Goal: Task Accomplishment & Management: Complete application form

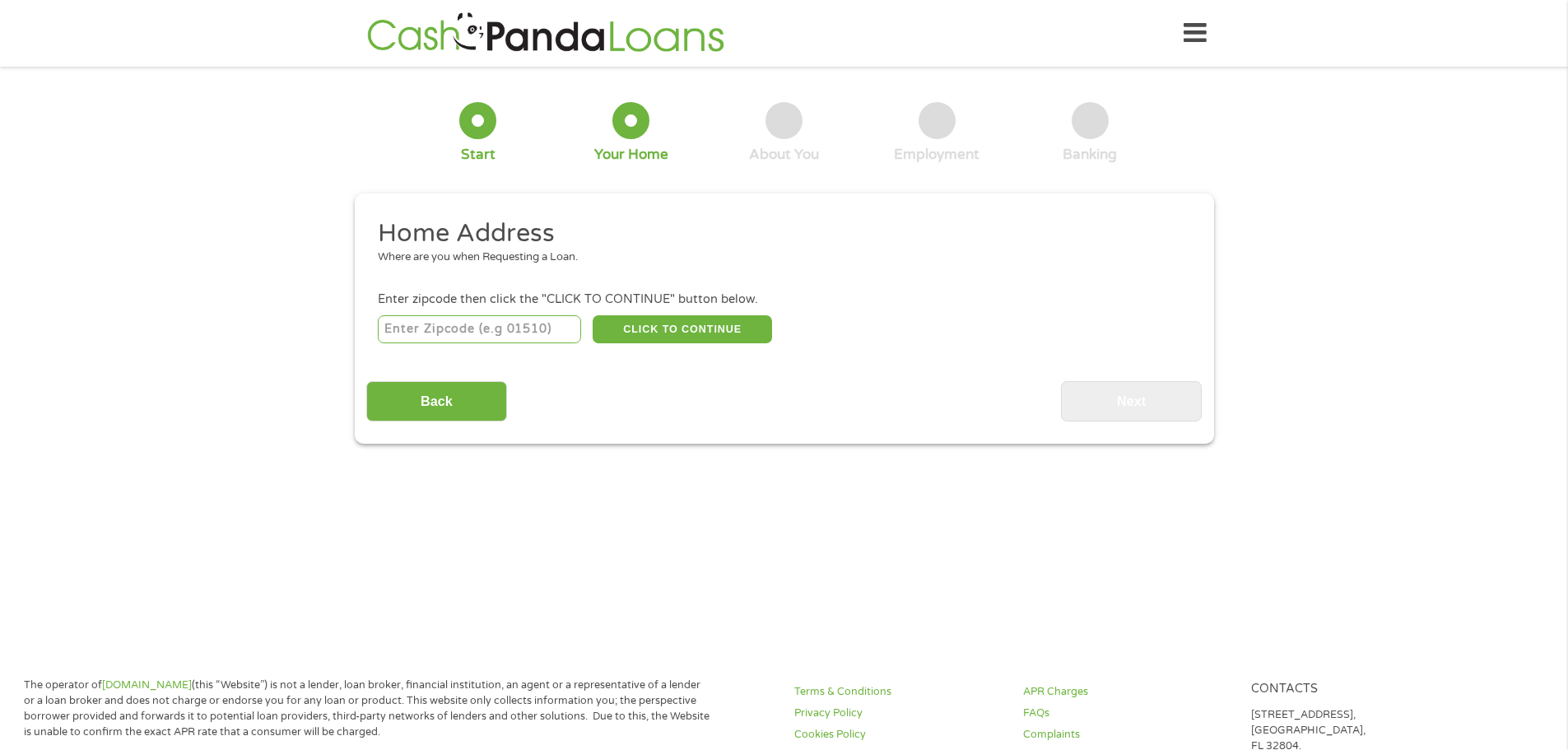
click at [515, 333] on input "number" at bounding box center [480, 328] width 203 height 28
type input "82501"
select select "[US_STATE]"
click at [700, 341] on button "CLICK TO CONTINUE" at bounding box center [682, 328] width 179 height 28
type input "82501"
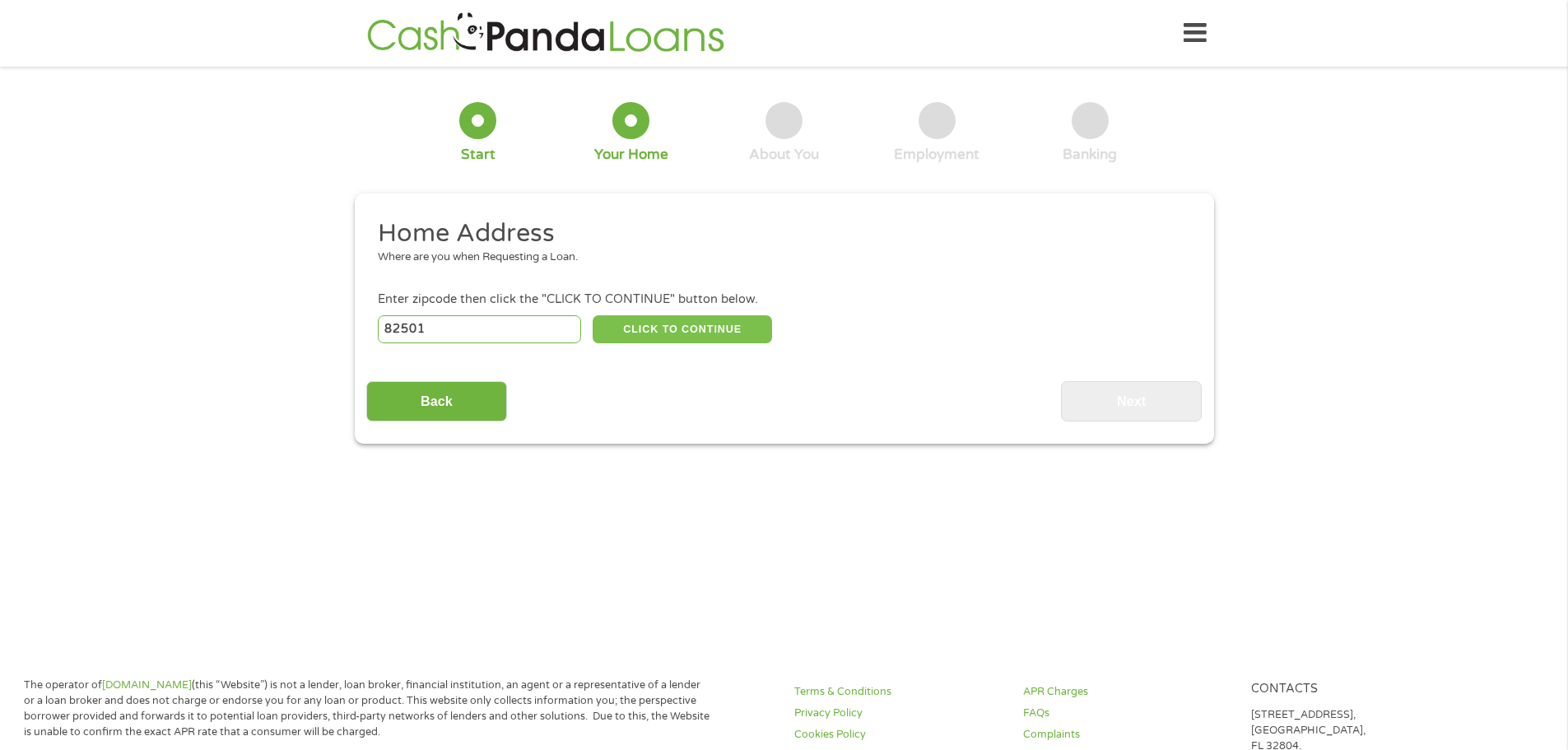
type input "Riverton"
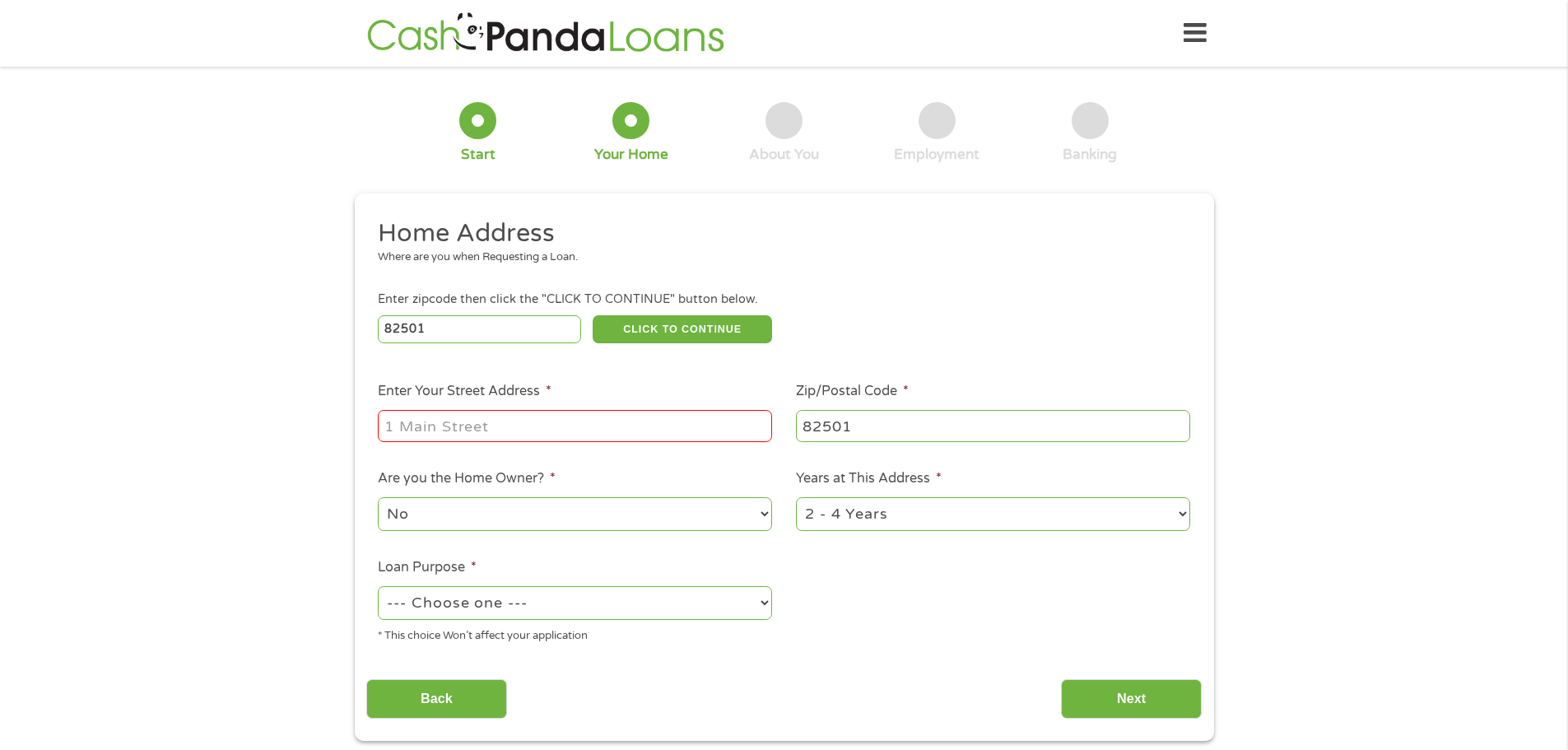
click at [655, 416] on input "Enter Your Street Address *" at bounding box center [575, 425] width 394 height 32
type input "[STREET_ADDRESS]"
click at [1094, 515] on select "1 Year or less 1 - 2 Years 2 - 4 Years Over 4 Years" at bounding box center [994, 515] width 394 height 34
select select "24months"
click at [796, 497] on select "1 Year or less 1 - 2 Years 2 - 4 Years Over 4 Years" at bounding box center [994, 515] width 394 height 34
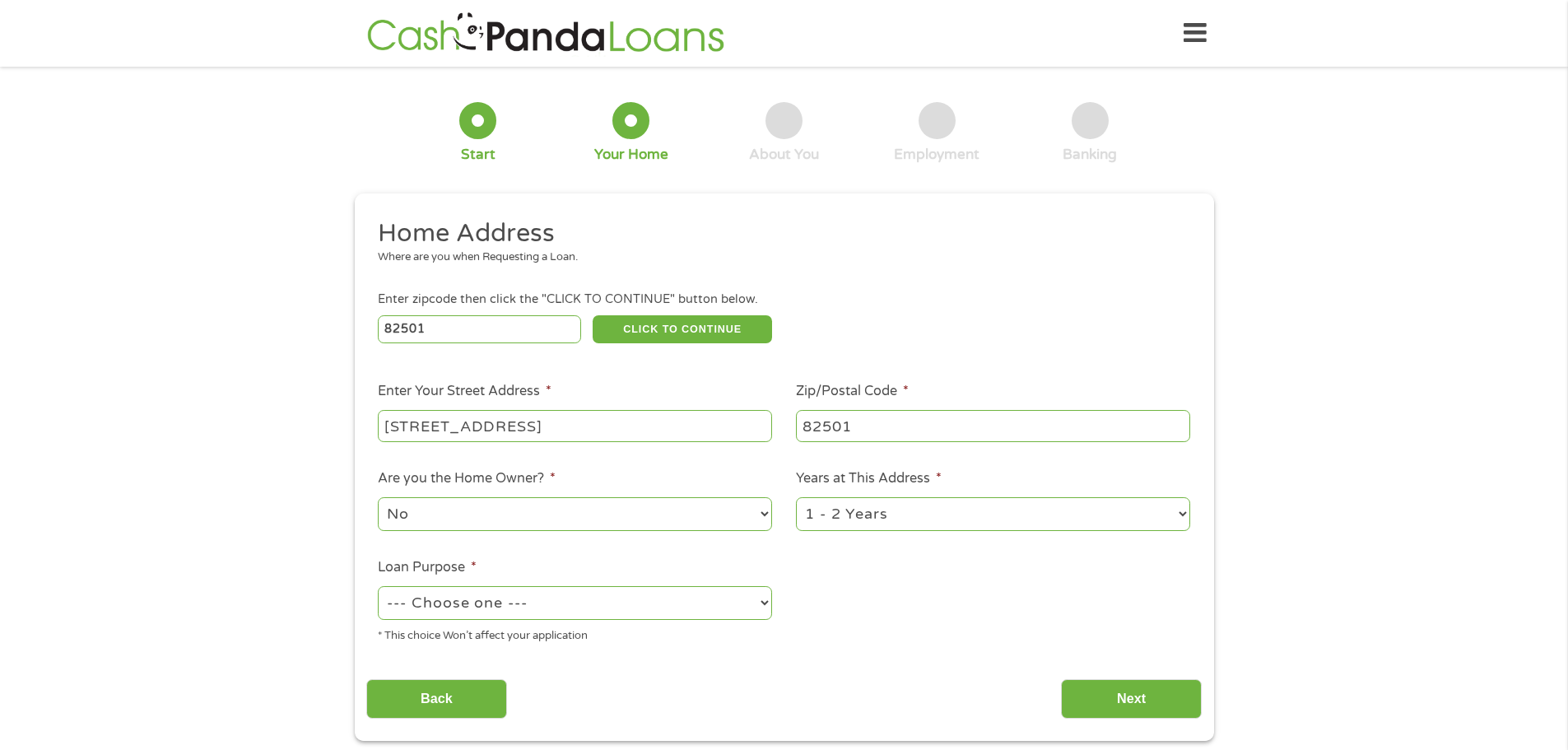
click at [676, 616] on select "--- Choose one --- Pay Bills Debt Consolidation Home Improvement Major Purchase…" at bounding box center [575, 603] width 394 height 34
select select "paybills"
click at [378, 586] on select "--- Choose one --- Pay Bills Debt Consolidation Home Improvement Major Purchase…" at bounding box center [575, 603] width 394 height 34
click at [1122, 695] on input "Next" at bounding box center [1131, 699] width 141 height 40
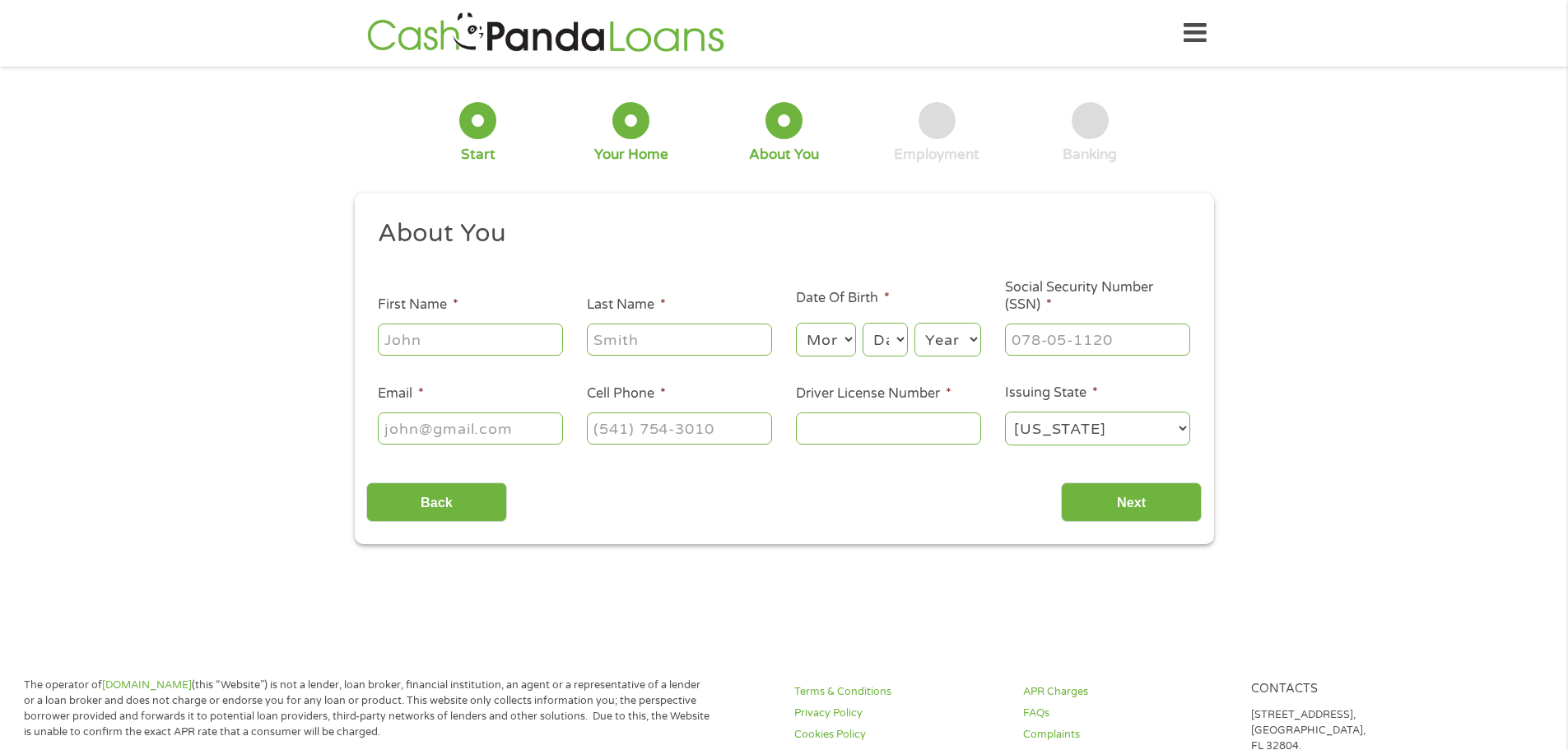
click at [493, 332] on input "First Name *" at bounding box center [470, 339] width 185 height 32
type input "[PERSON_NAME]"
type input "j"
type input "[PERSON_NAME]"
click at [855, 339] on select "Month 1 2 3 4 5 6 7 8 9 10 11 12" at bounding box center [826, 340] width 60 height 34
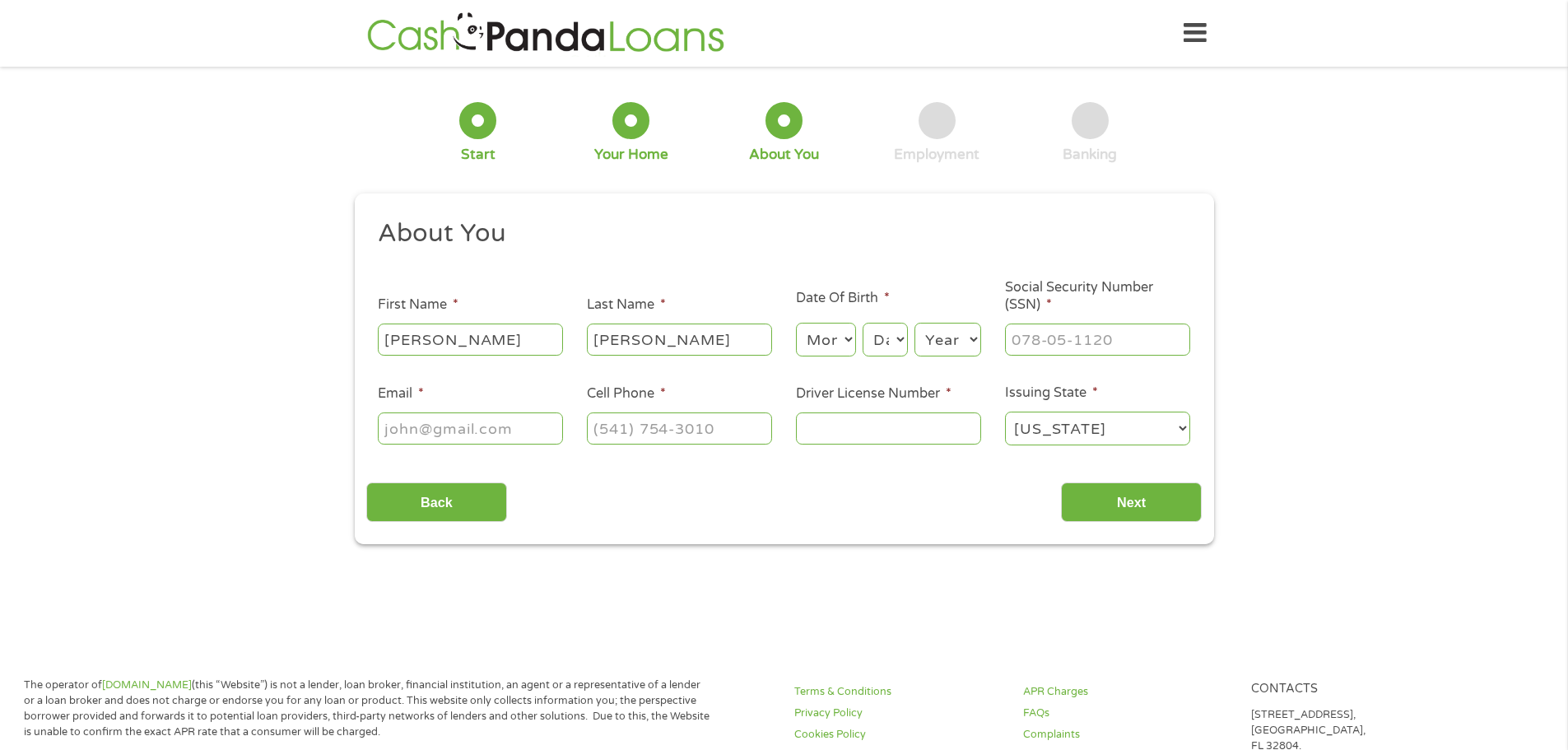
select select "2"
click at [796, 323] on select "Month 1 2 3 4 5 6 7 8 9 10 11 12" at bounding box center [826, 340] width 60 height 34
click at [883, 340] on select "Day 1 2 3 4 5 6 7 8 9 10 11 12 13 14 15 16 17 18 19 20 21 22 23 24 25 26 27 28 …" at bounding box center [885, 340] width 44 height 34
select select "8"
click at [863, 323] on select "Day 1 2 3 4 5 6 7 8 9 10 11 12 13 14 15 16 17 18 19 20 21 22 23 24 25 26 27 28 …" at bounding box center [885, 340] width 44 height 34
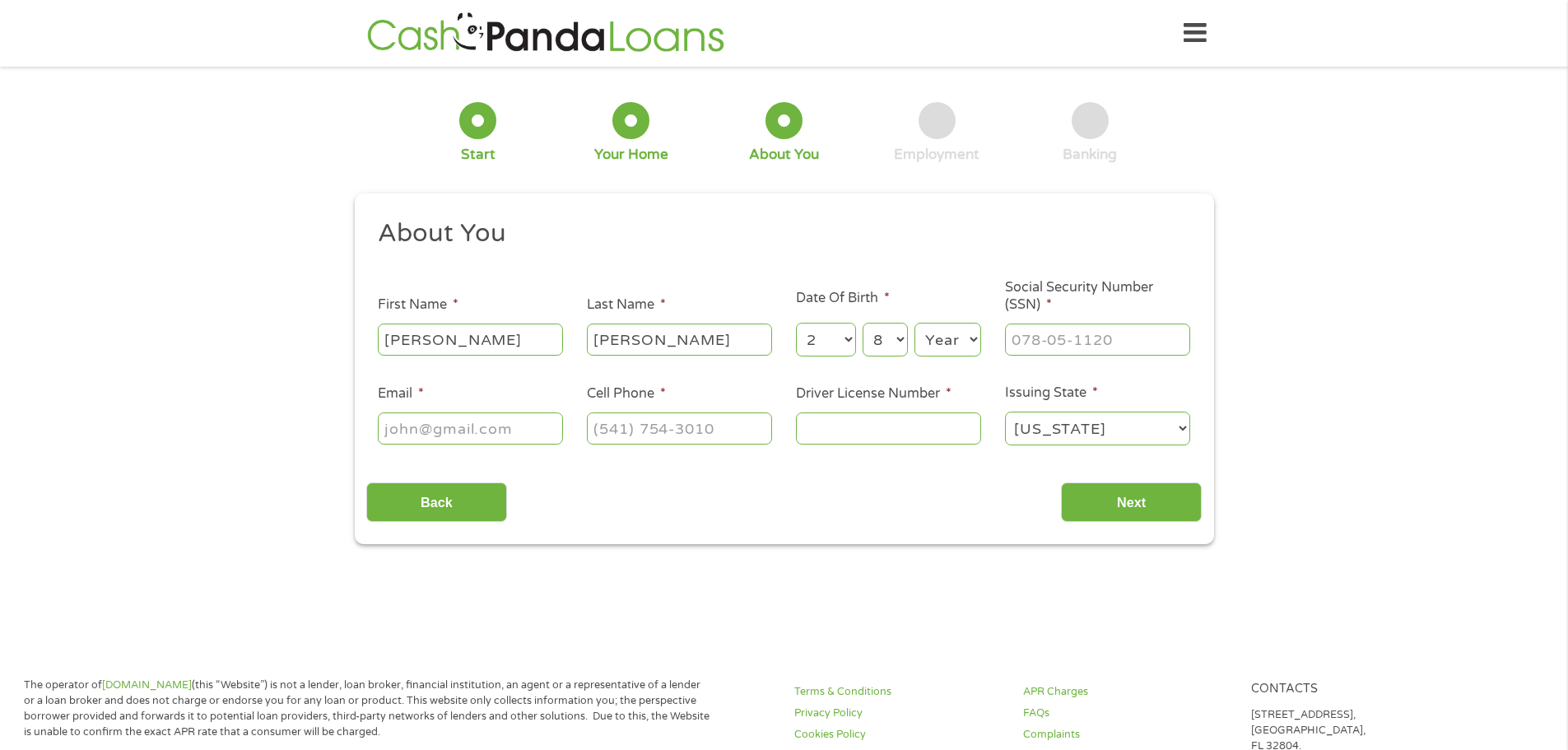
click at [965, 342] on select "Year [DATE] 2006 2005 2004 2003 2002 2001 2000 1999 1998 1997 1996 1995 1994 19…" at bounding box center [947, 340] width 67 height 34
select select "1988"
click at [914, 323] on select "Year [DATE] 2006 2005 2004 2003 2002 2001 2000 1999 1998 1997 1996 1995 1994 19…" at bounding box center [947, 340] width 67 height 34
click at [1086, 334] on input "___-__-____" at bounding box center [1098, 339] width 185 height 32
type input "520-27-6364"
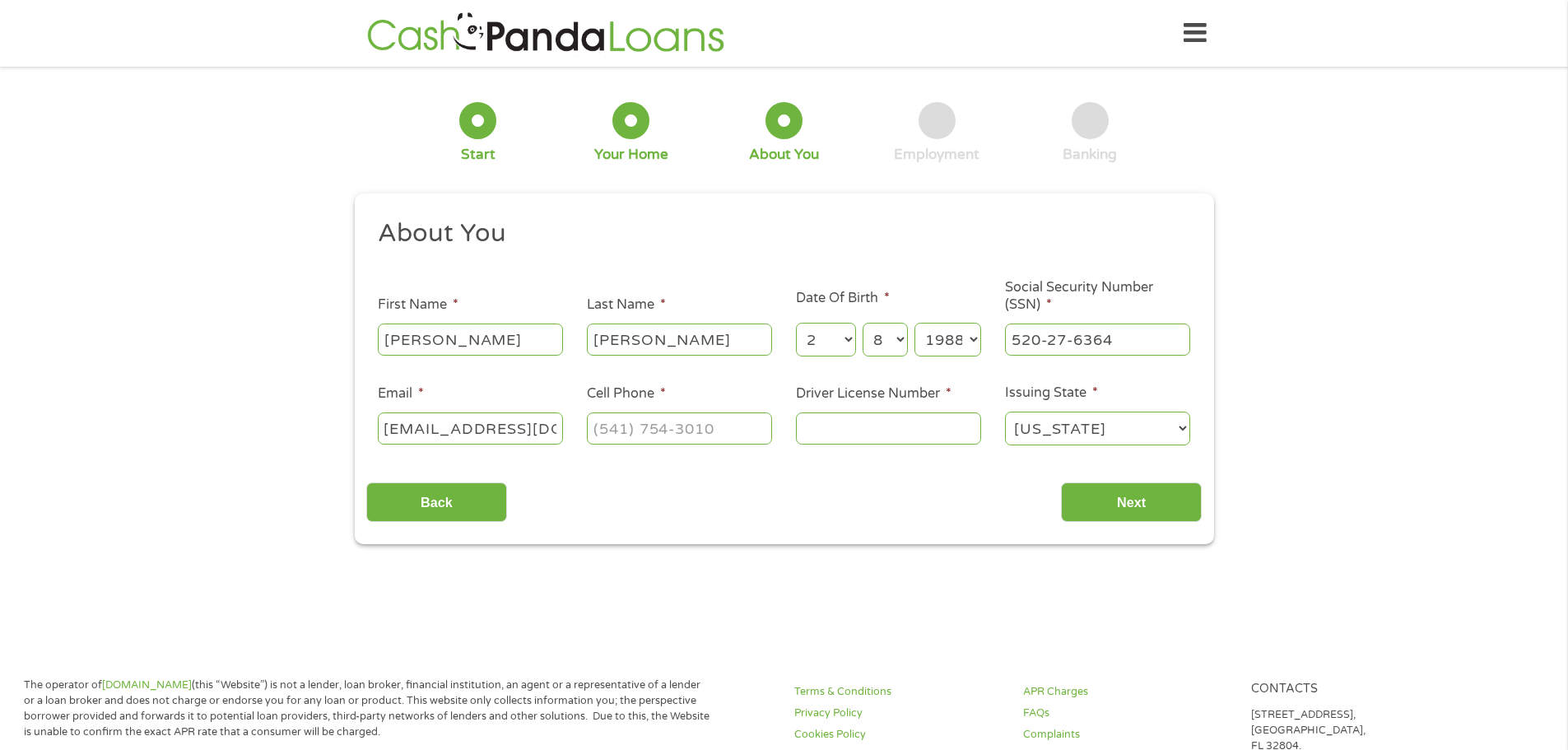
scroll to position [0, 0]
type input "[EMAIL_ADDRESS][DOMAIN_NAME]"
type input "[PHONE_NUMBER]"
type input "108021205"
click at [1183, 512] on input "Next" at bounding box center [1131, 502] width 141 height 40
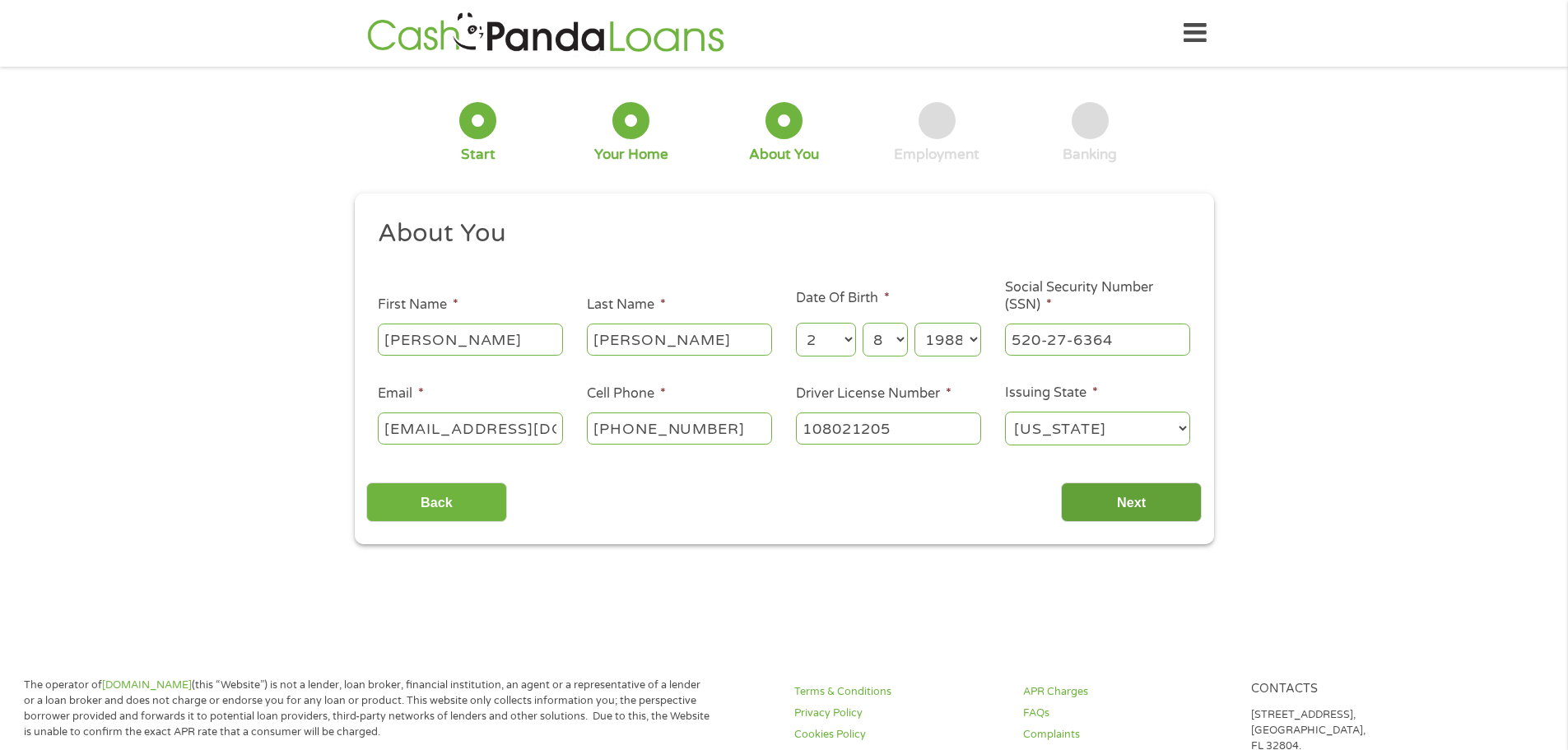
click at [1154, 503] on input "Next" at bounding box center [1131, 502] width 141 height 40
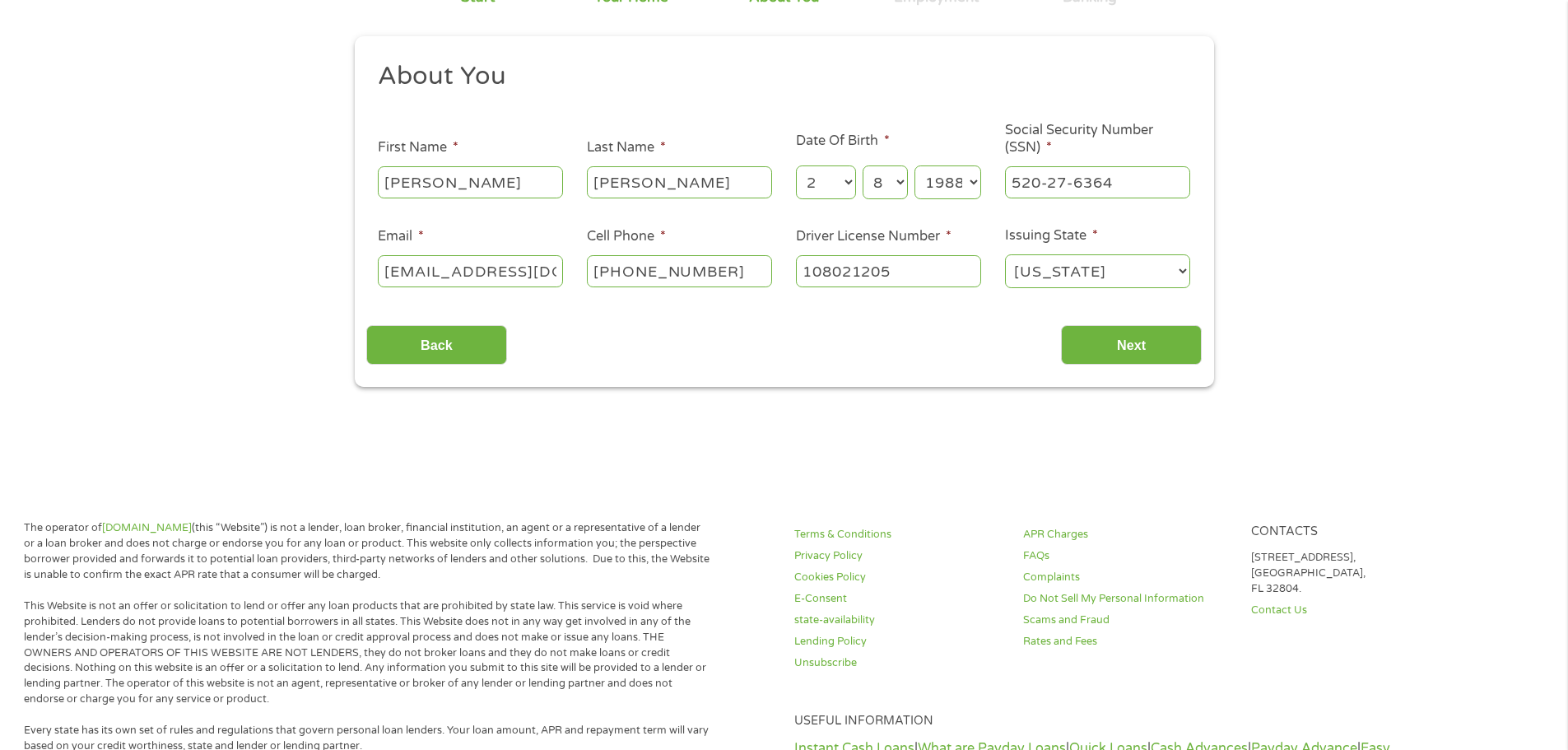
scroll to position [165, 0]
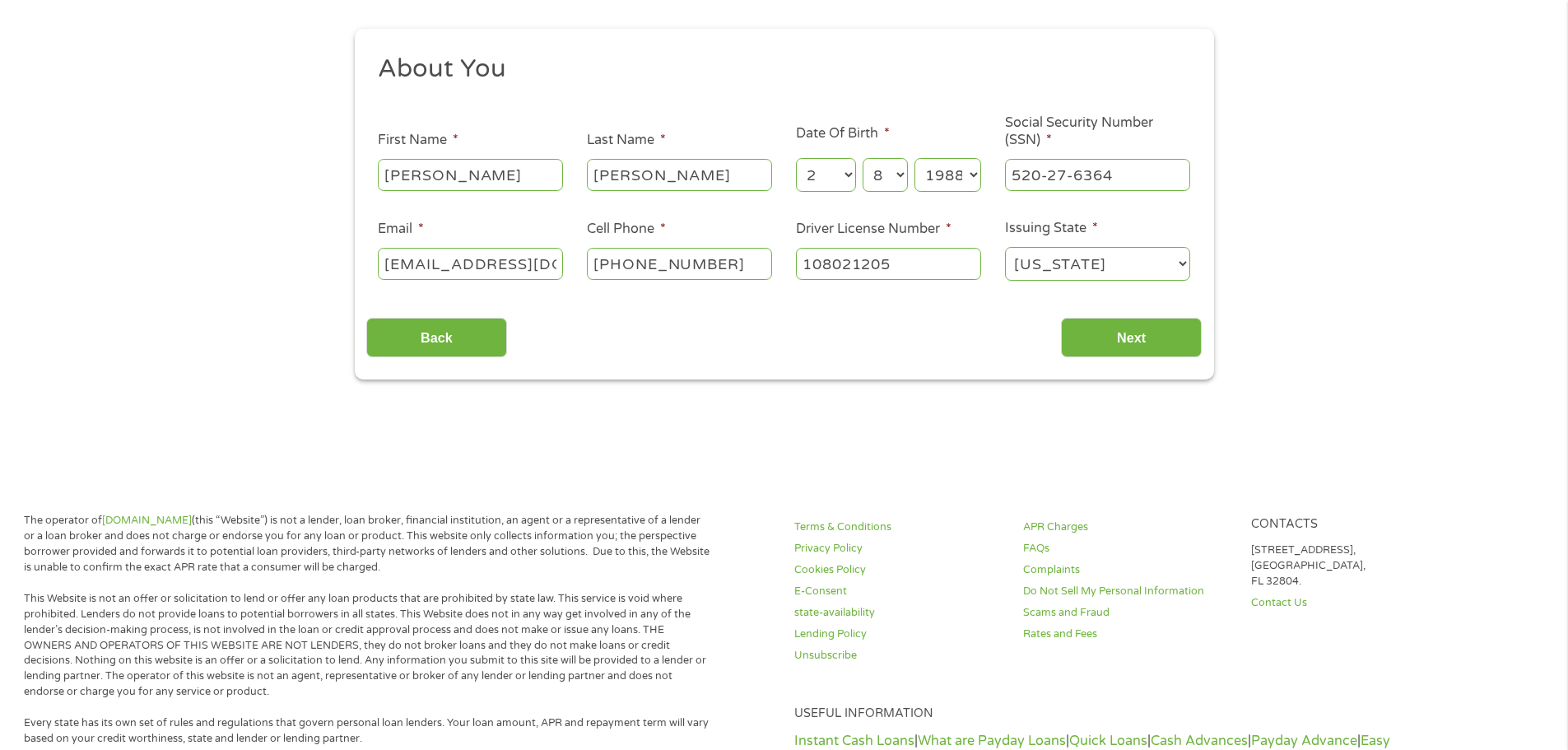
click at [743, 178] on input "[PERSON_NAME]" at bounding box center [679, 174] width 185 height 32
click at [1139, 175] on input "520-27-6364" at bounding box center [1098, 174] width 185 height 32
click at [1116, 337] on input "Next" at bounding box center [1131, 337] width 141 height 40
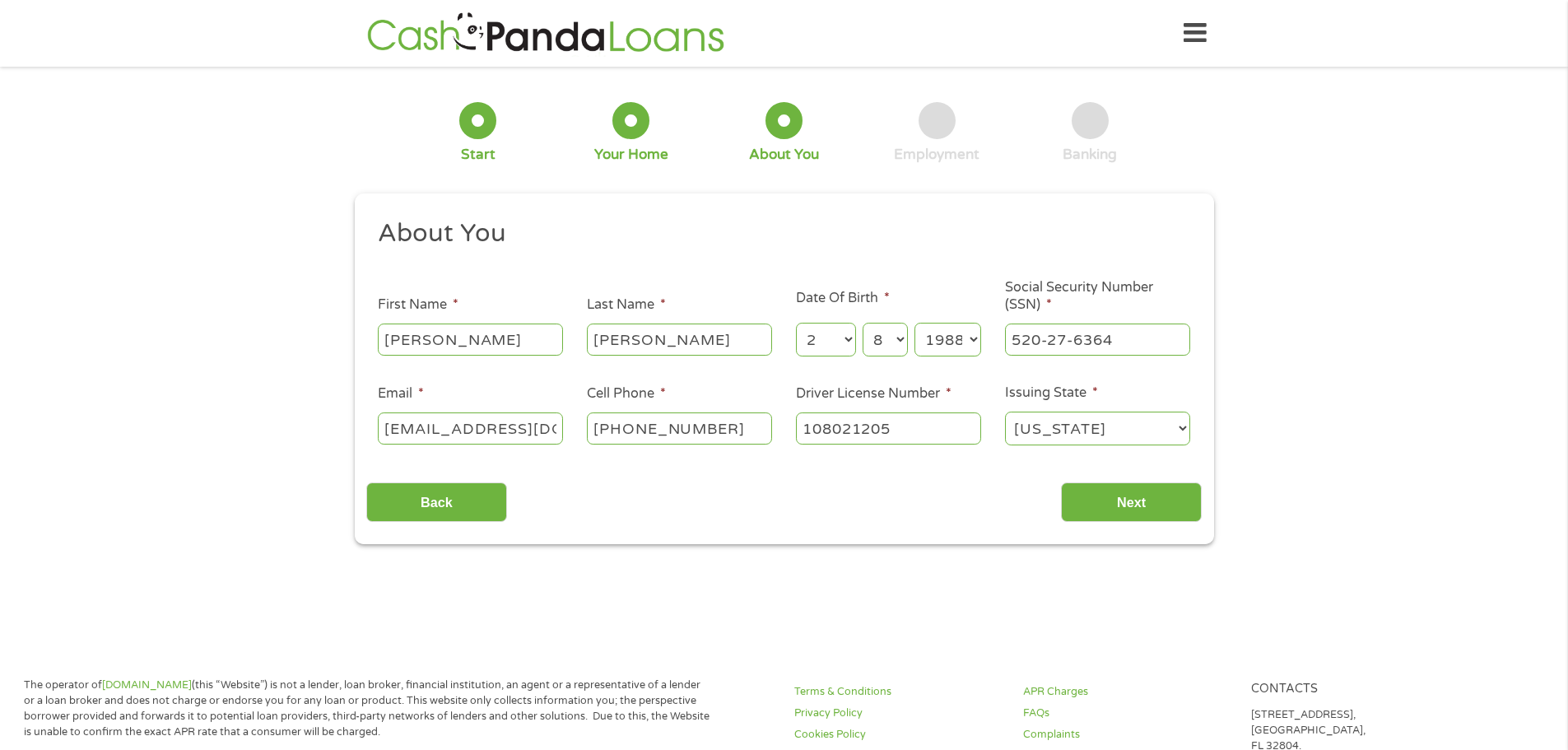
scroll to position [7, 7]
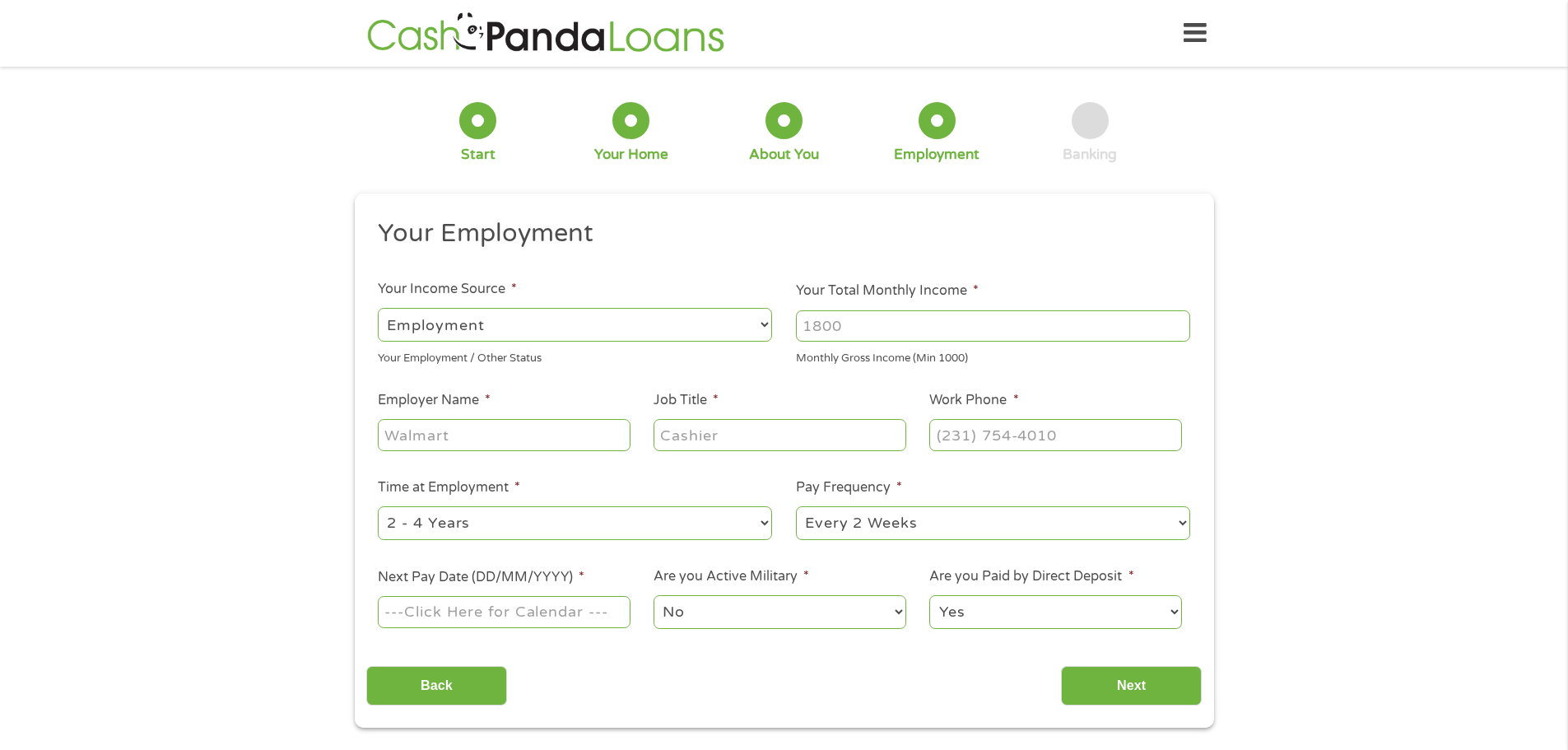
click at [894, 331] on input "Your Total Monthly Income *" at bounding box center [994, 326] width 394 height 32
type input "2800"
click at [531, 437] on input "Employer Name *" at bounding box center [504, 434] width 252 height 32
type input "wind river inter tribal council"
type input "administrative assistant"
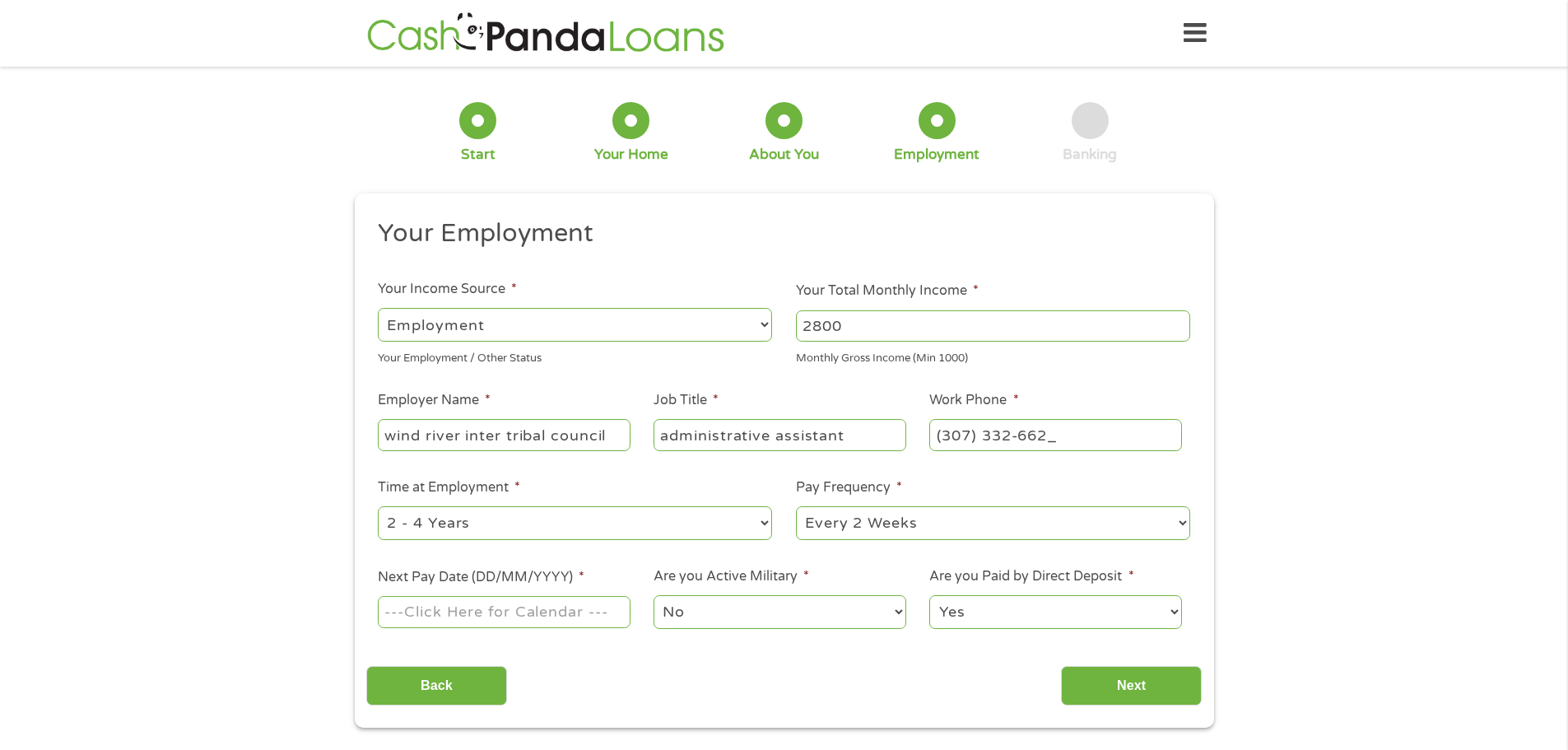
type input "[PHONE_NUMBER]"
click at [405, 514] on select "--- Choose one --- 1 Year or less 1 - 2 Years 2 - 4 Years Over 4 Years" at bounding box center [575, 523] width 394 height 34
select select "24months"
click at [378, 506] on select "--- Choose one --- 1 Year or less 1 - 2 Years 2 - 4 Years Over 4 Years" at bounding box center [575, 523] width 394 height 34
click at [959, 521] on select "--- Choose one --- Every 2 Weeks Every Week Monthly Semi-Monthly" at bounding box center [994, 523] width 394 height 34
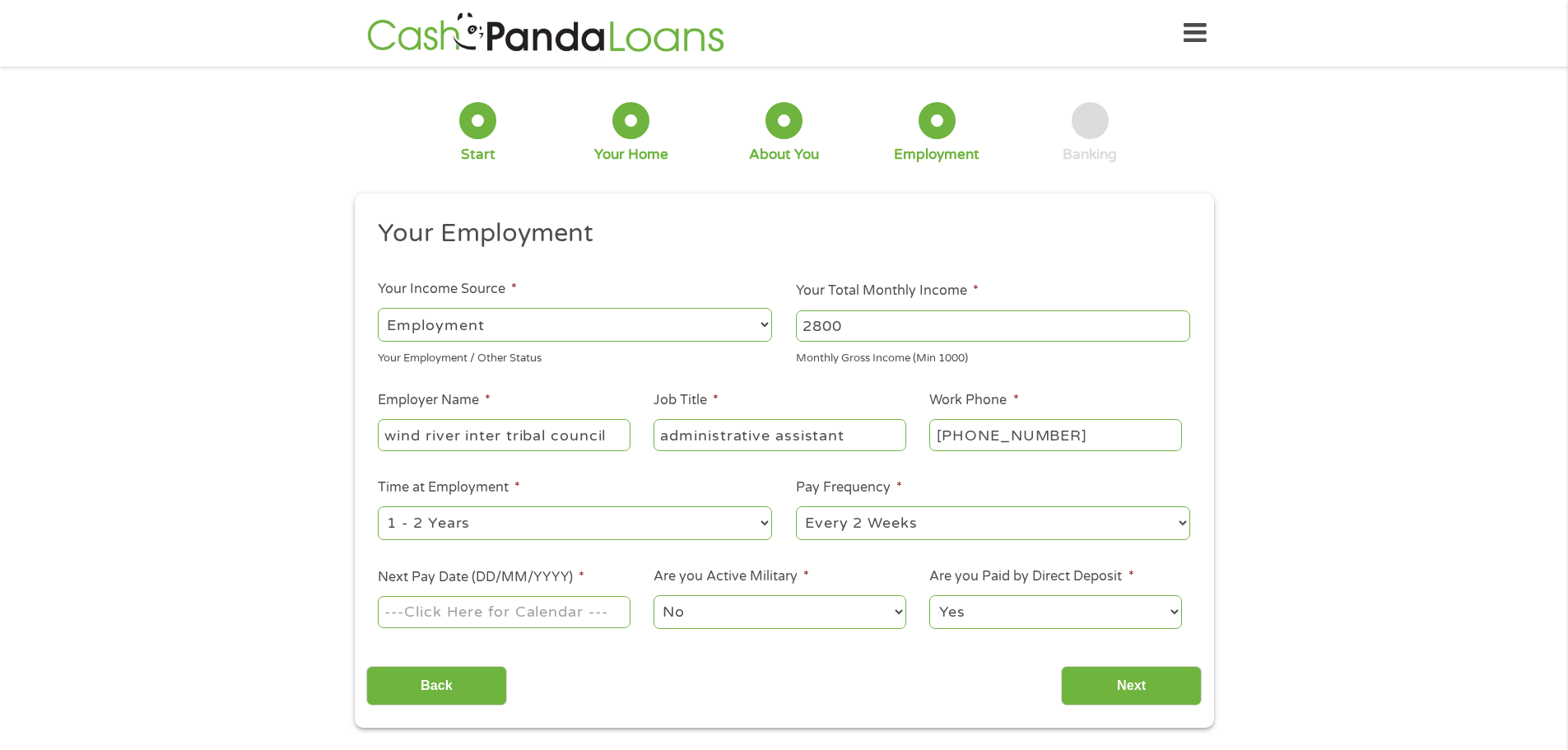
click at [796, 506] on select "--- Choose one --- Every 2 Weeks Every Week Monthly Semi-Monthly" at bounding box center [994, 523] width 394 height 34
click at [527, 613] on input "Next Pay Date (DD/MM/YYYY) *" at bounding box center [504, 611] width 252 height 32
type input "[DATE]"
click at [1132, 684] on input "Next" at bounding box center [1131, 685] width 141 height 40
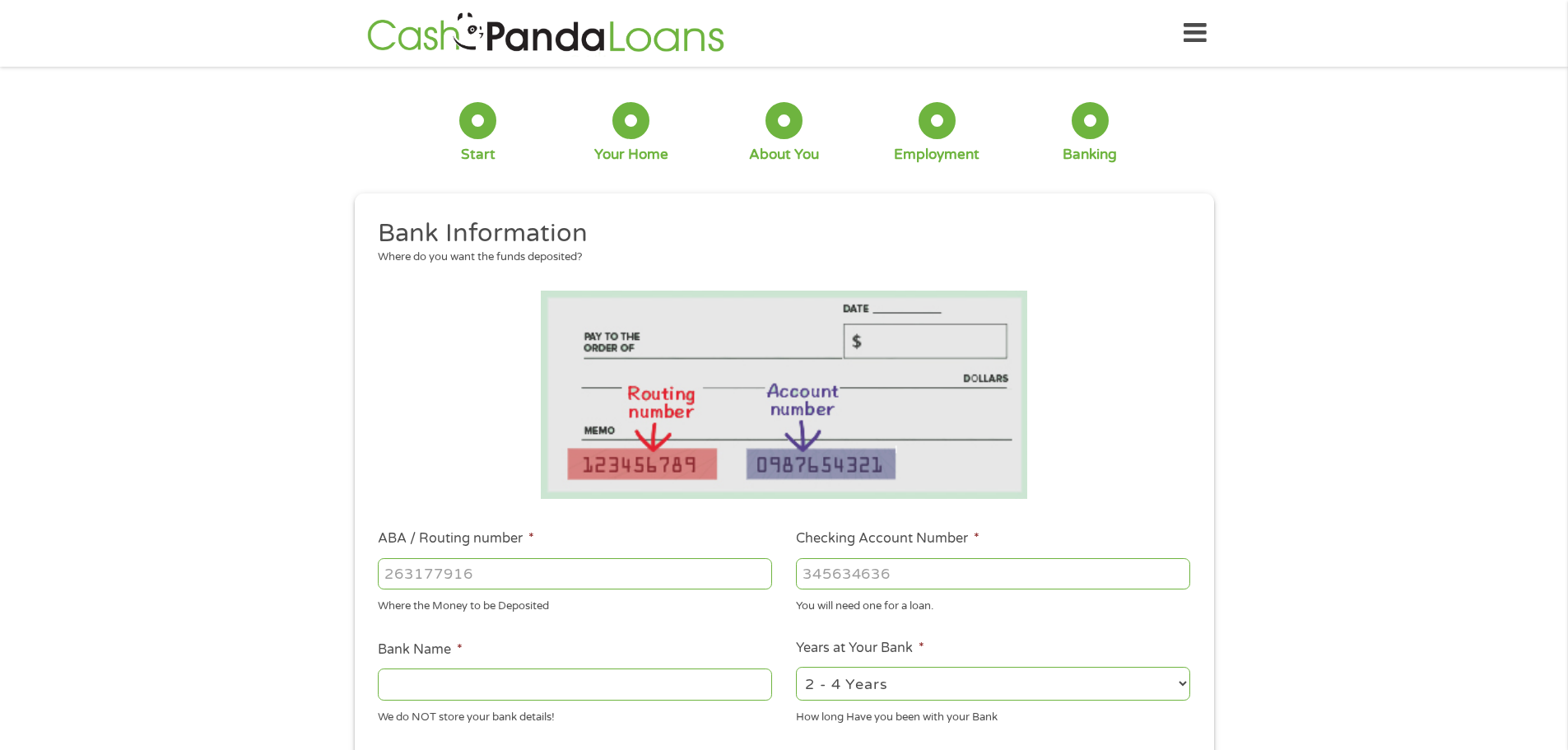
click at [557, 570] on input "ABA / Routing number *" at bounding box center [575, 573] width 394 height 32
type input "102300404"
type input "CENTRAL BANK AND TRUST"
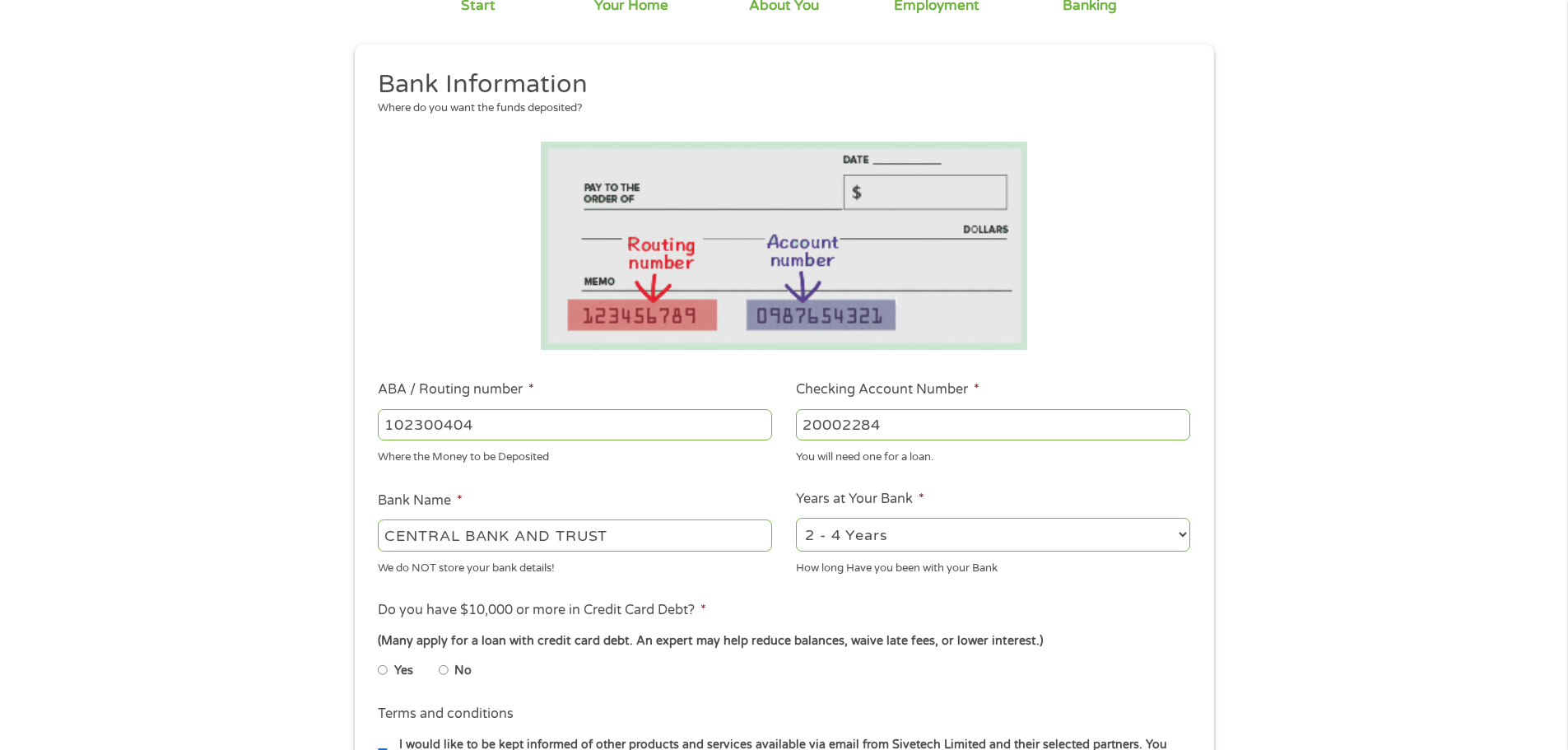
scroll to position [165, 0]
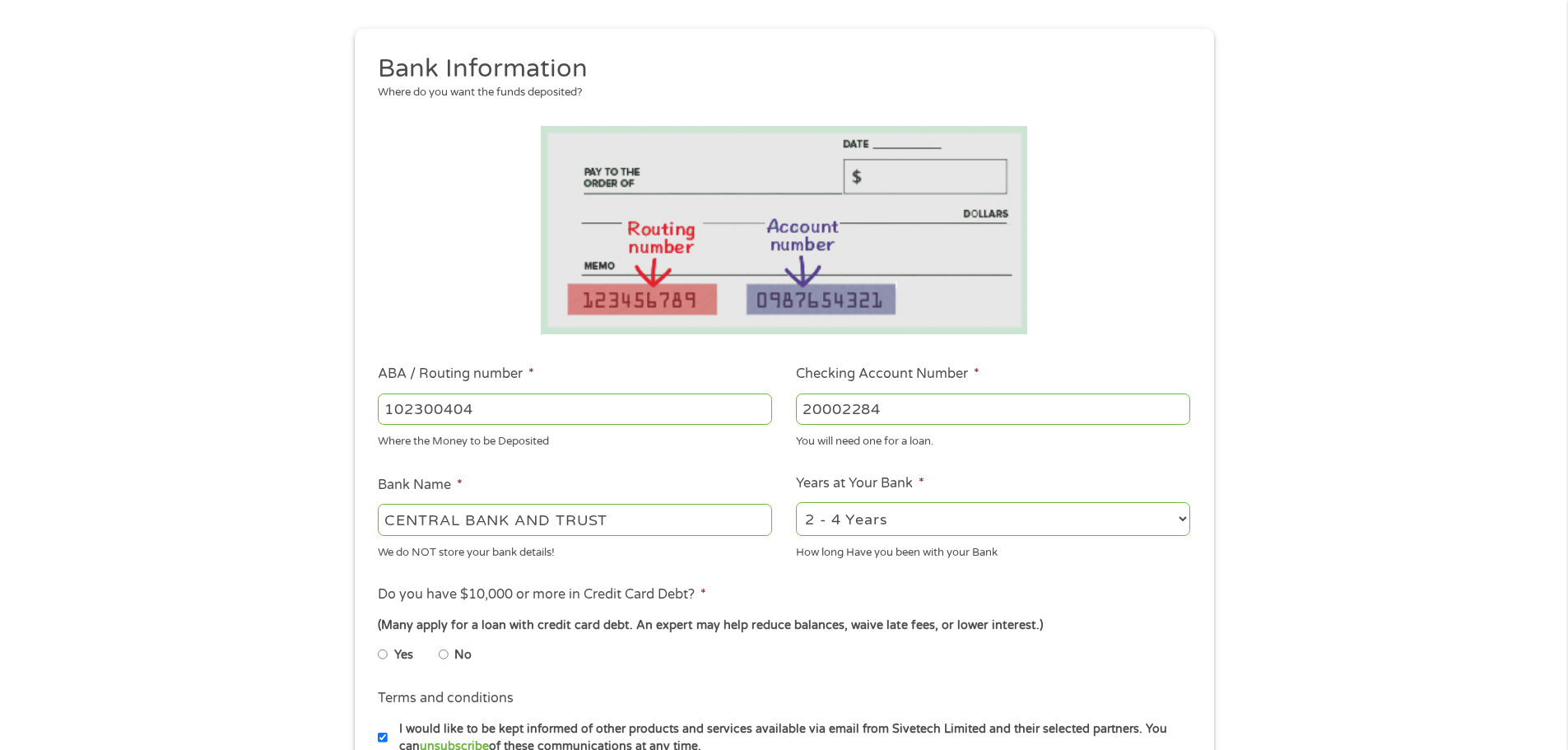
type input "20002284"
click at [948, 509] on select "2 - 4 Years 6 - 12 Months 1 - 2 Years Over 4 Years" at bounding box center [994, 519] width 394 height 34
select select "24months"
click at [796, 502] on select "2 - 4 Years 6 - 12 Months 1 - 2 Years Over 4 Years" at bounding box center [994, 519] width 394 height 34
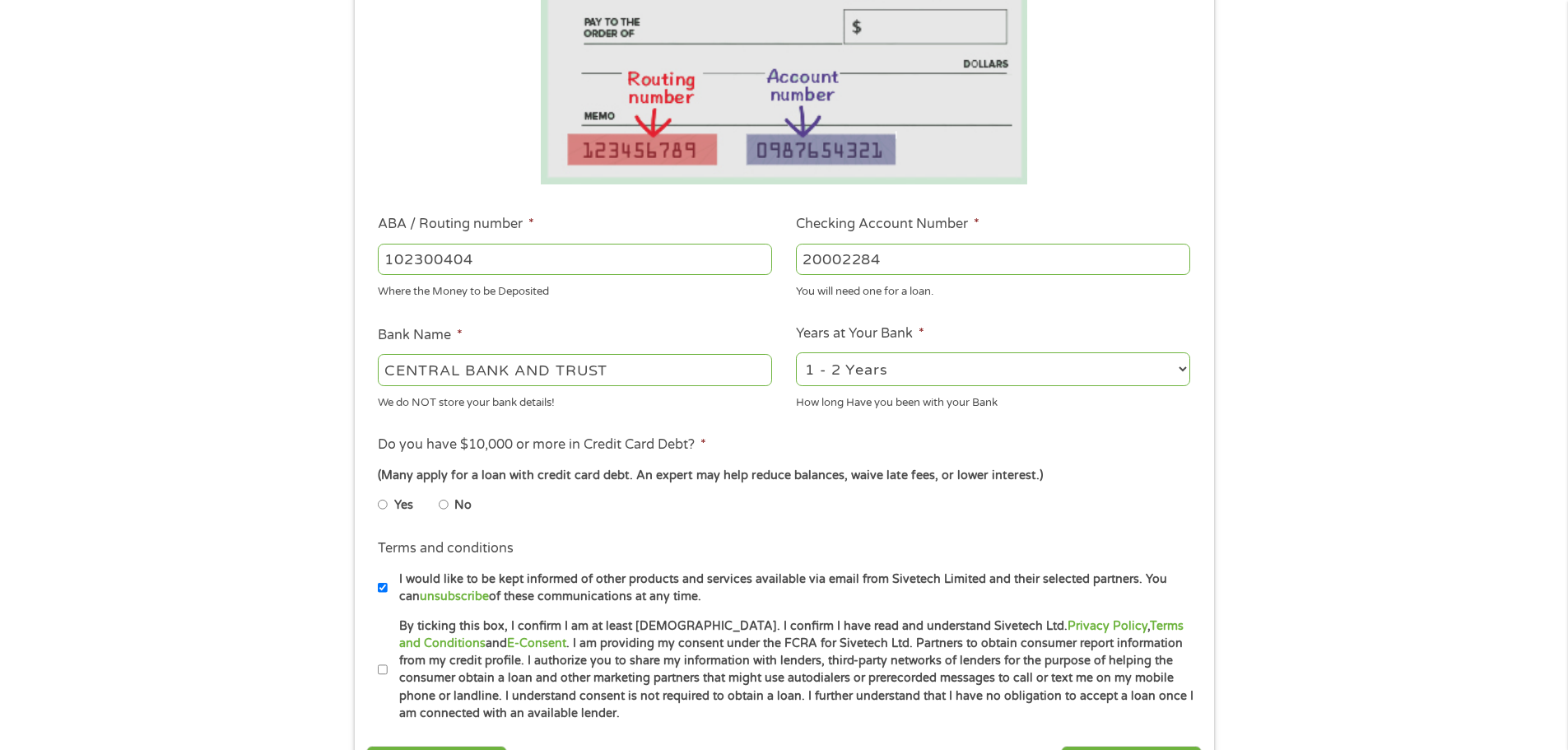
scroll to position [329, 0]
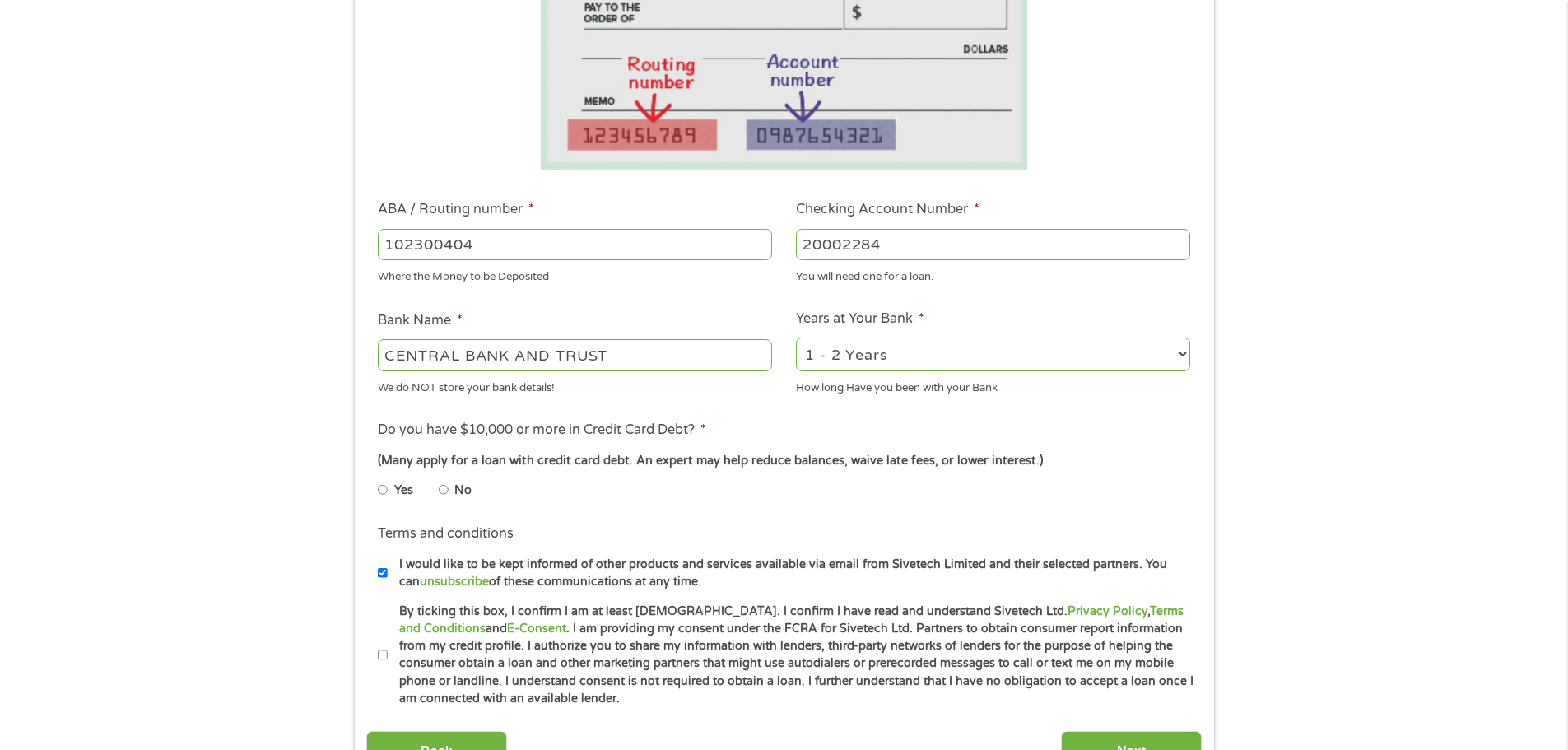
click at [446, 479] on input "No" at bounding box center [444, 489] width 10 height 26
radio input "true"
click at [535, 565] on label "I would like to be kept informed of other products and services available via e…" at bounding box center [791, 573] width 807 height 35
click at [388, 565] on input "I would like to be kept informed of other products and services available via e…" at bounding box center [383, 573] width 10 height 26
checkbox input "false"
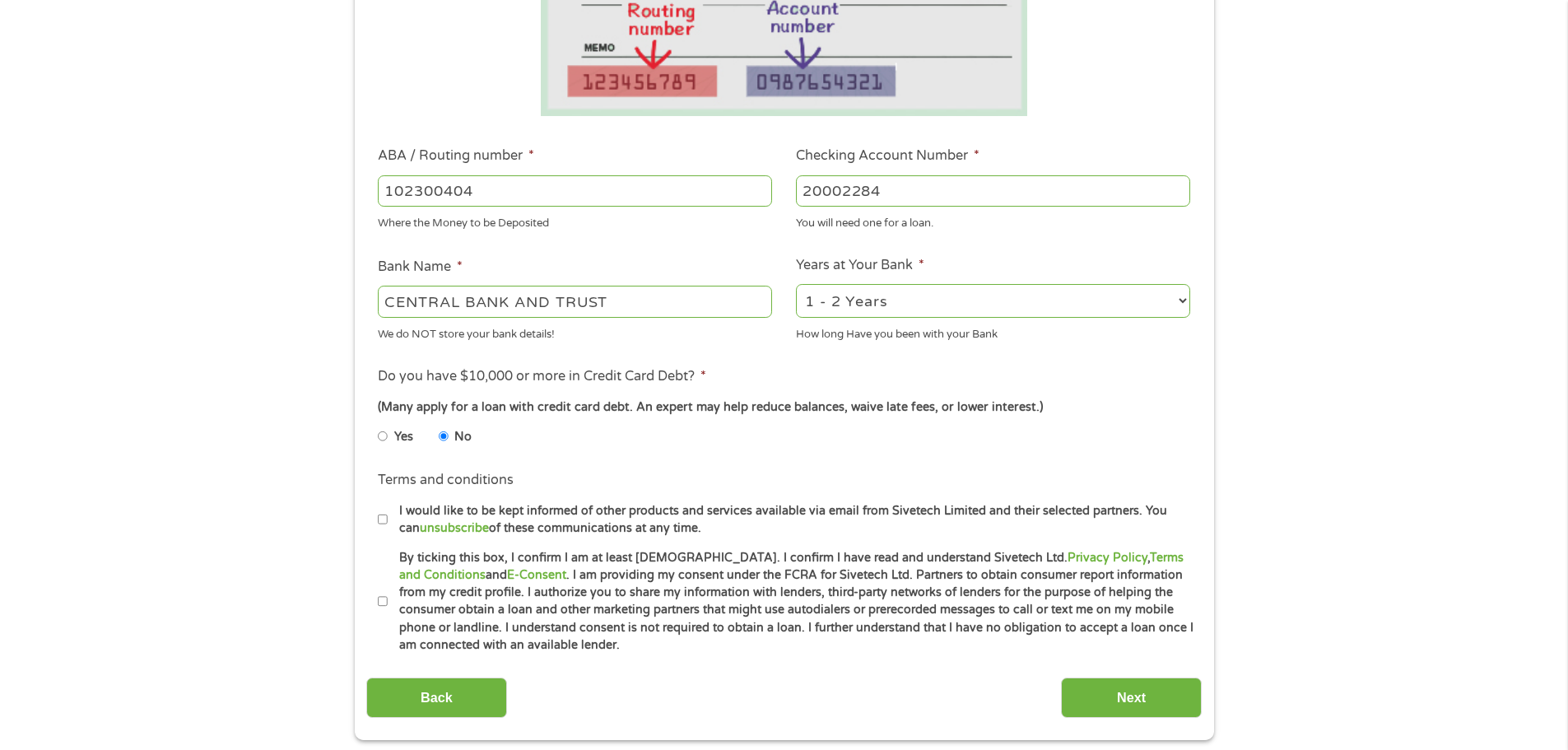
scroll to position [411, 0]
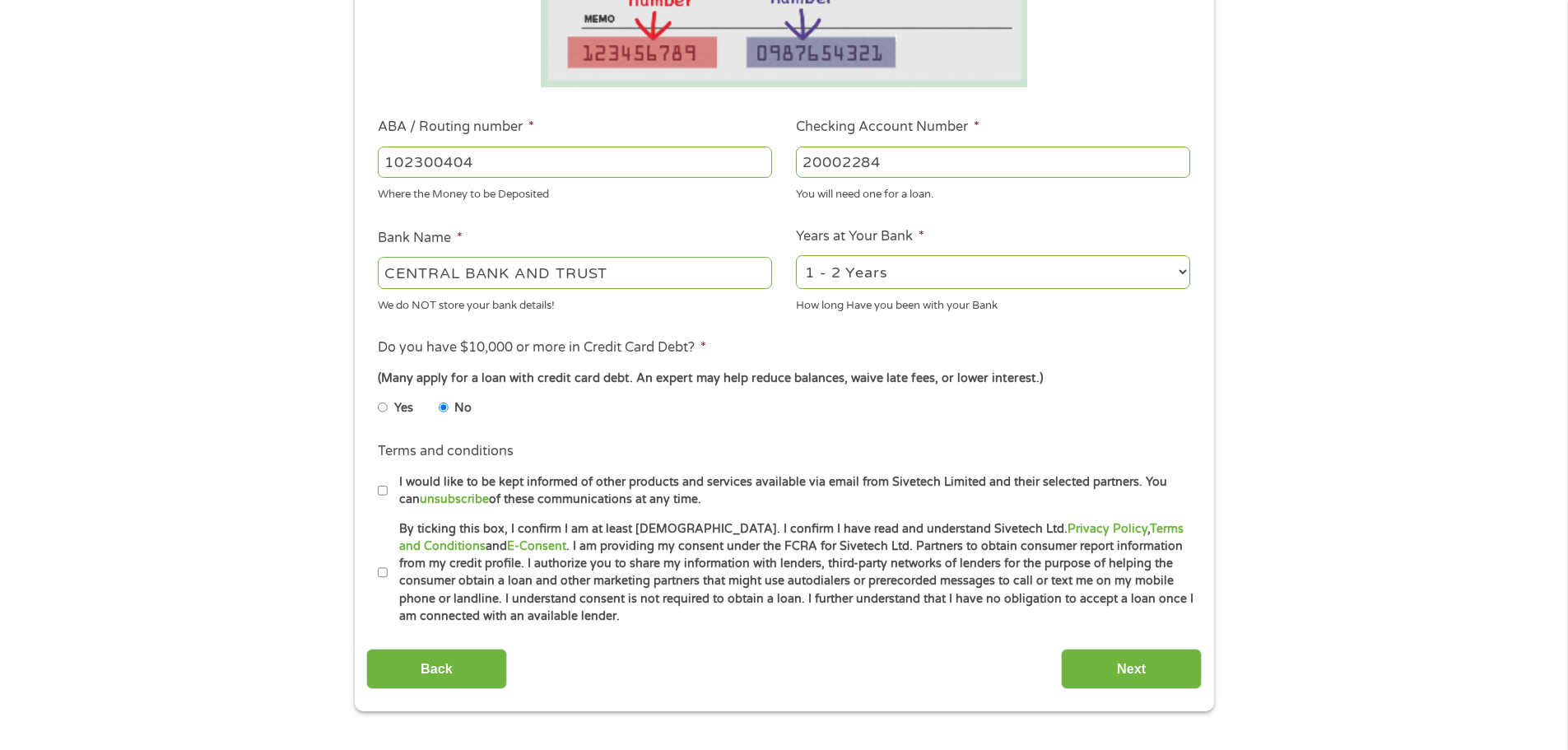
click at [628, 546] on label "By ticking this box, I confirm I am at least [DEMOGRAPHIC_DATA]. I confirm I ha…" at bounding box center [791, 573] width 807 height 105
click at [388, 560] on input "By ticking this box, I confirm I am at least [DEMOGRAPHIC_DATA]. I confirm I ha…" at bounding box center [383, 573] width 10 height 26
checkbox input "true"
click at [1108, 660] on input "Next" at bounding box center [1131, 668] width 141 height 40
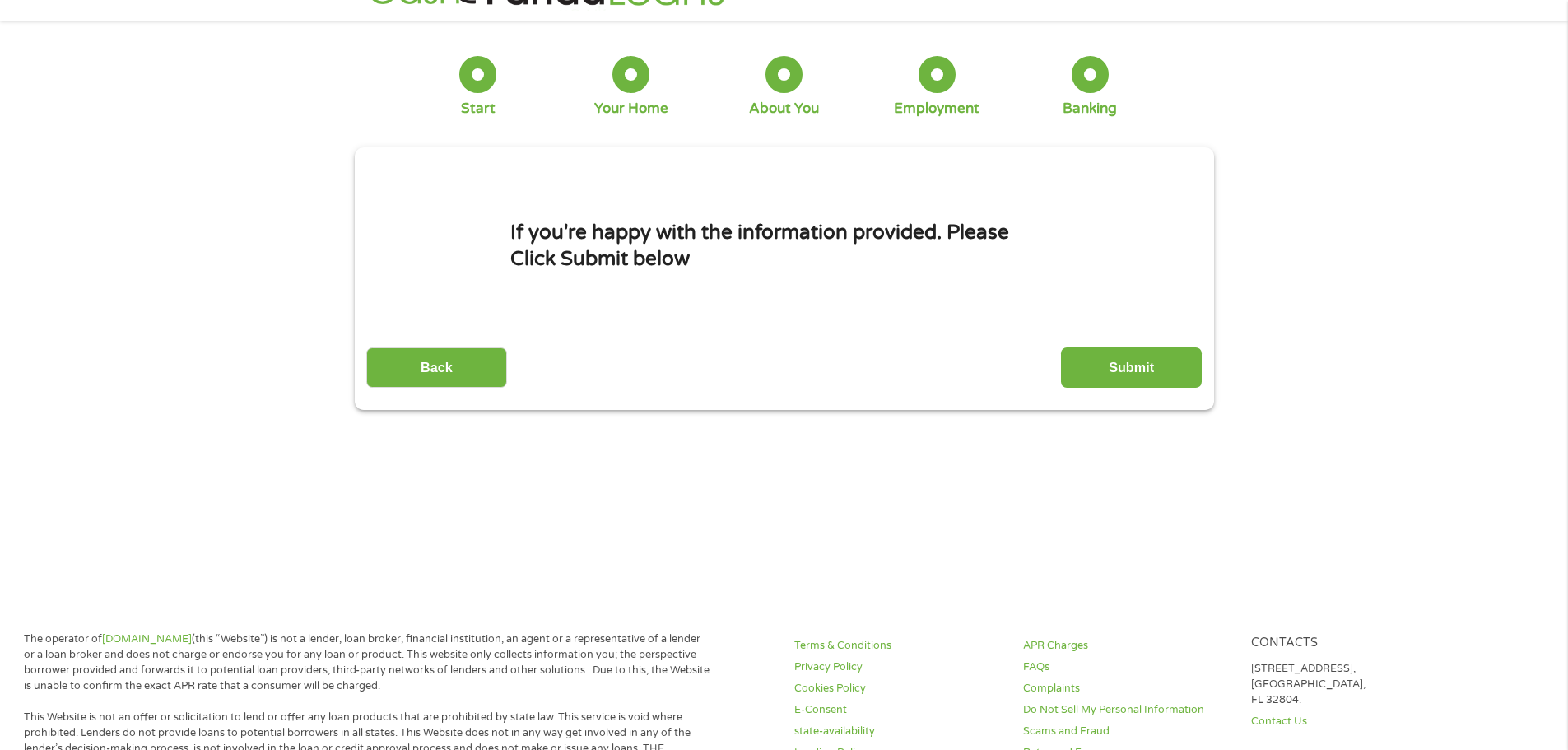
scroll to position [0, 0]
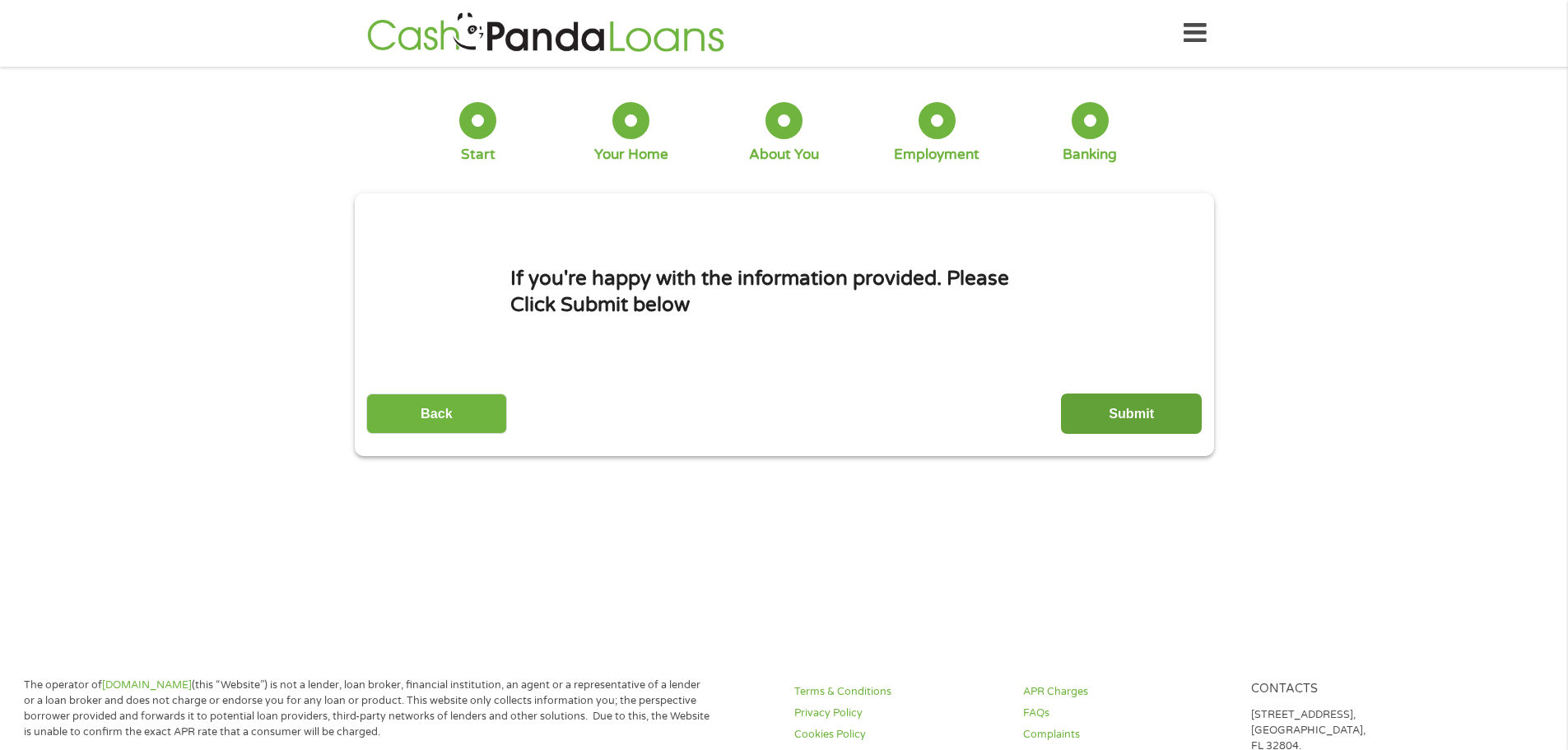
click at [1139, 408] on input "Submit" at bounding box center [1131, 413] width 141 height 40
